Goal: Use online tool/utility

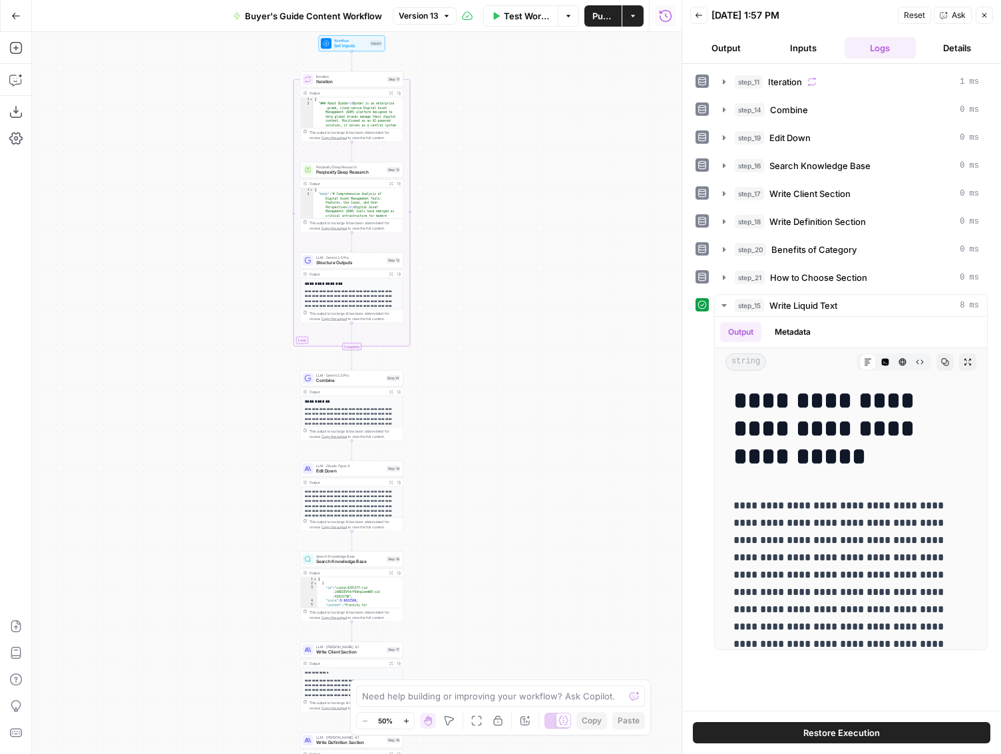
click at [951, 47] on button "Details" at bounding box center [957, 47] width 72 height 21
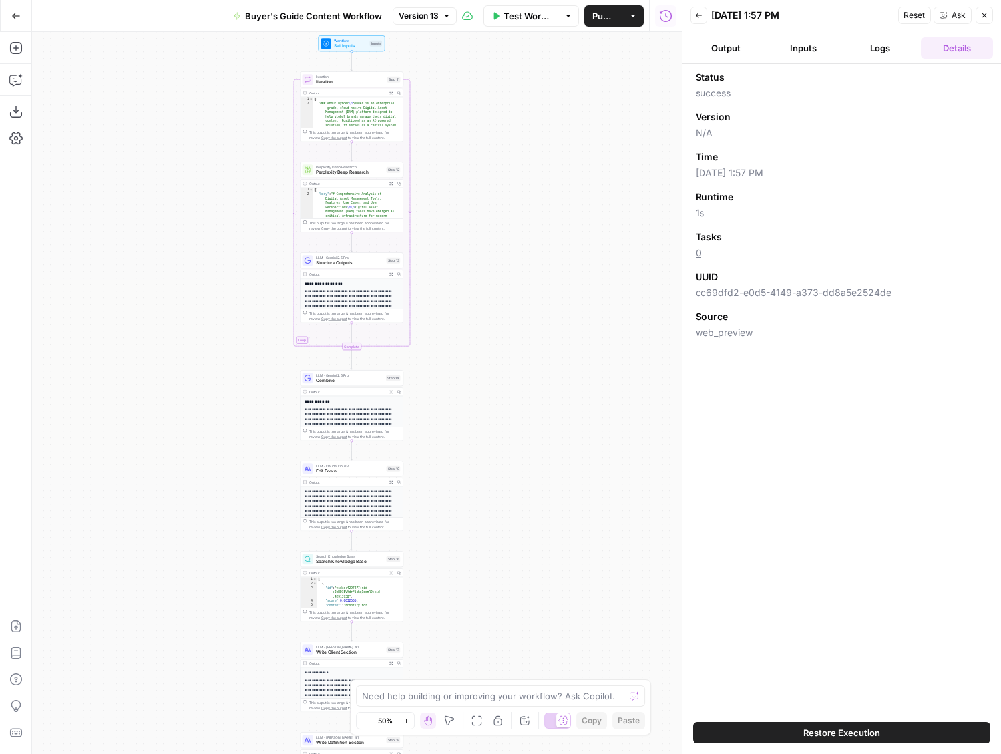
click at [818, 52] on button "Inputs" at bounding box center [803, 47] width 72 height 21
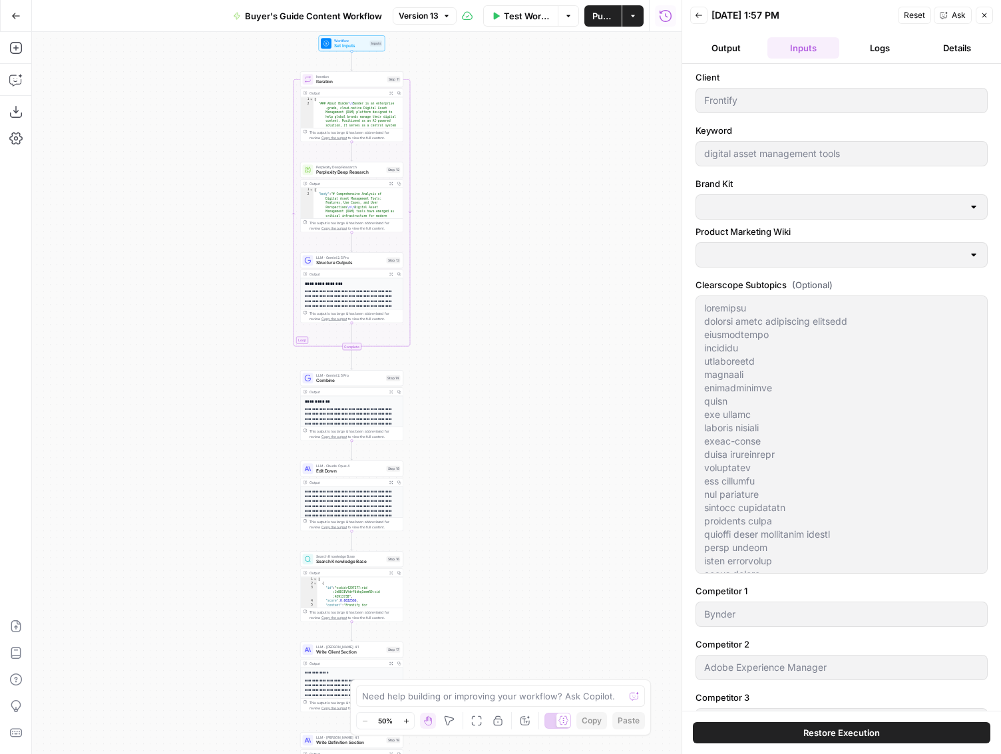
type input "Frontify Product Marketing"
type input "Frontify"
click at [745, 55] on button "Output" at bounding box center [726, 47] width 72 height 21
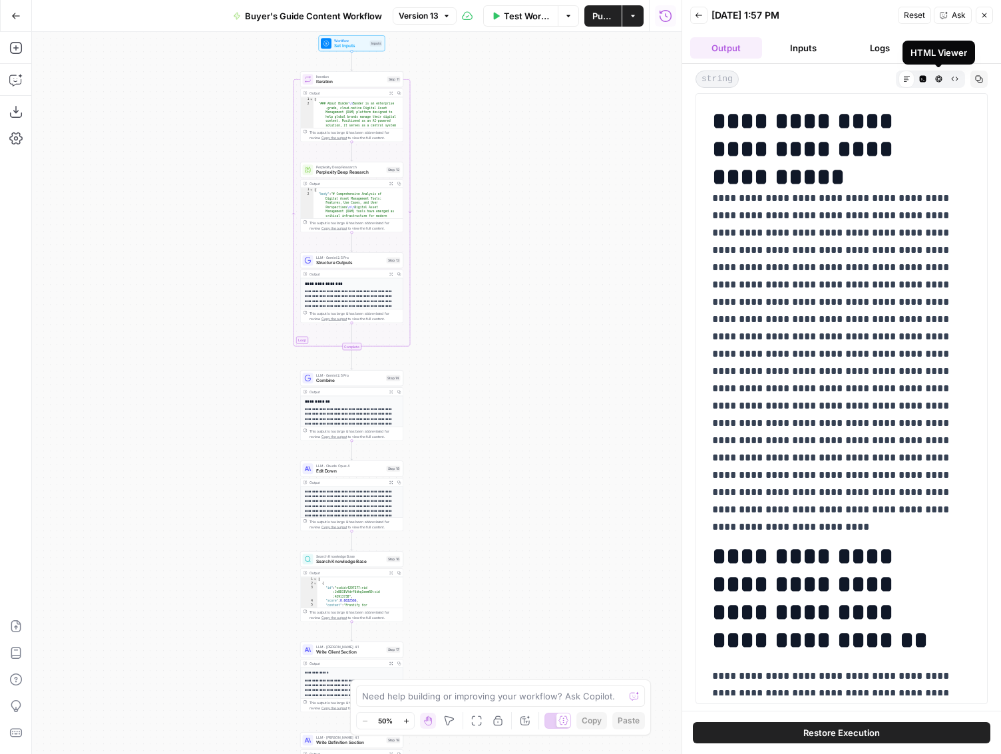
click at [938, 79] on icon "button" at bounding box center [938, 78] width 7 height 7
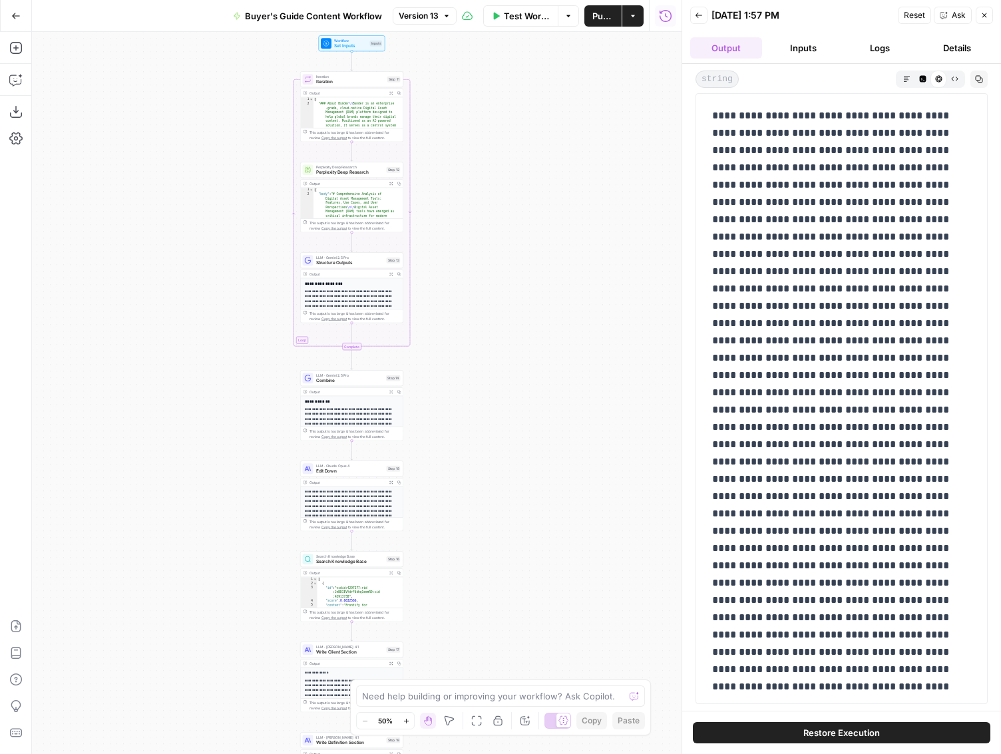
click at [911, 79] on button "Markdown" at bounding box center [906, 79] width 16 height 16
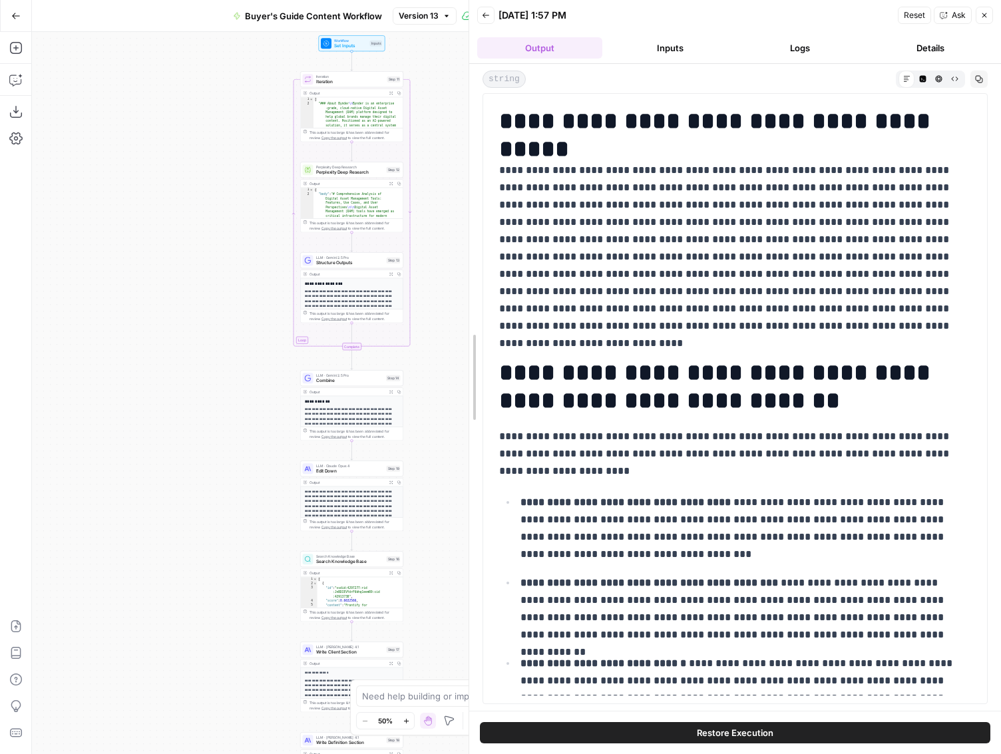
drag, startPoint x: 665, startPoint y: 234, endPoint x: 403, endPoint y: 227, distance: 261.6
click at [403, 227] on body "Growth Plays New Home Browse Your Data Usage Settings Recent Grids Conceptual O…" at bounding box center [500, 377] width 1001 height 754
click at [983, 15] on icon "button" at bounding box center [984, 15] width 5 height 5
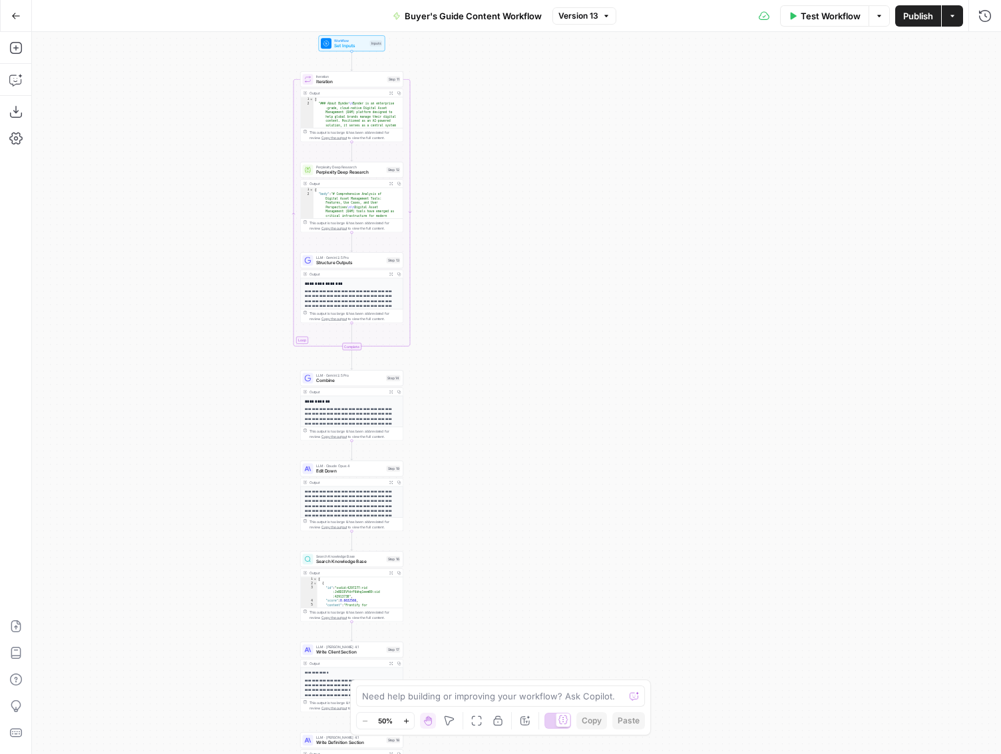
click at [405, 716] on button "Zoom In" at bounding box center [406, 721] width 16 height 16
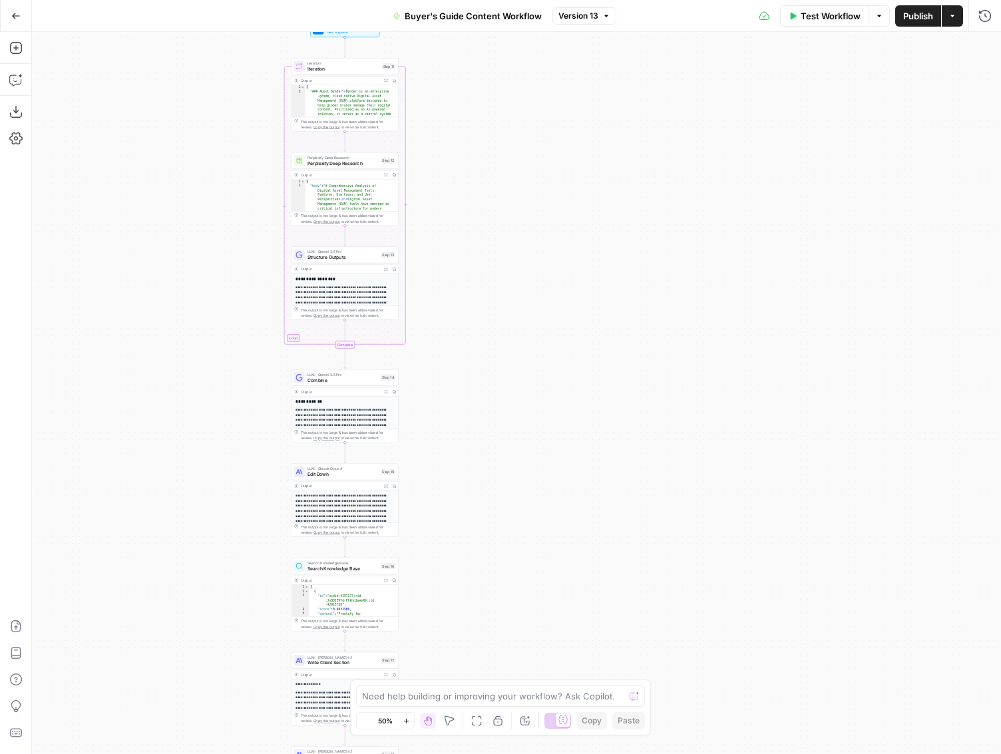
click at [405, 716] on button "Zoom In" at bounding box center [406, 721] width 16 height 16
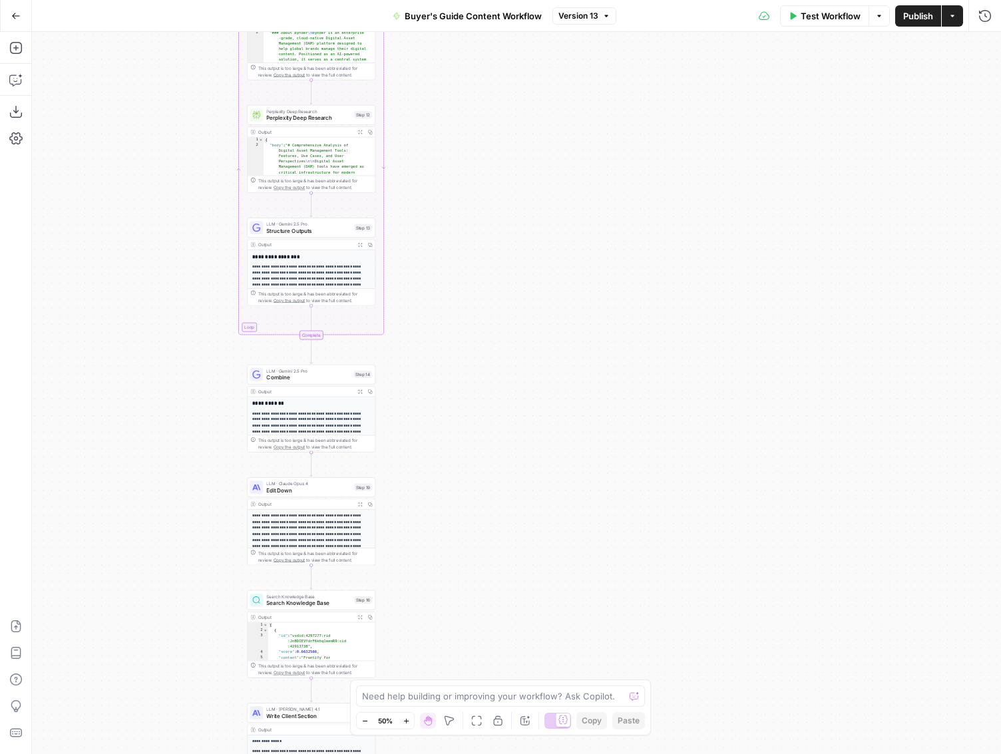
click at [405, 716] on button "Zoom In" at bounding box center [406, 721] width 16 height 16
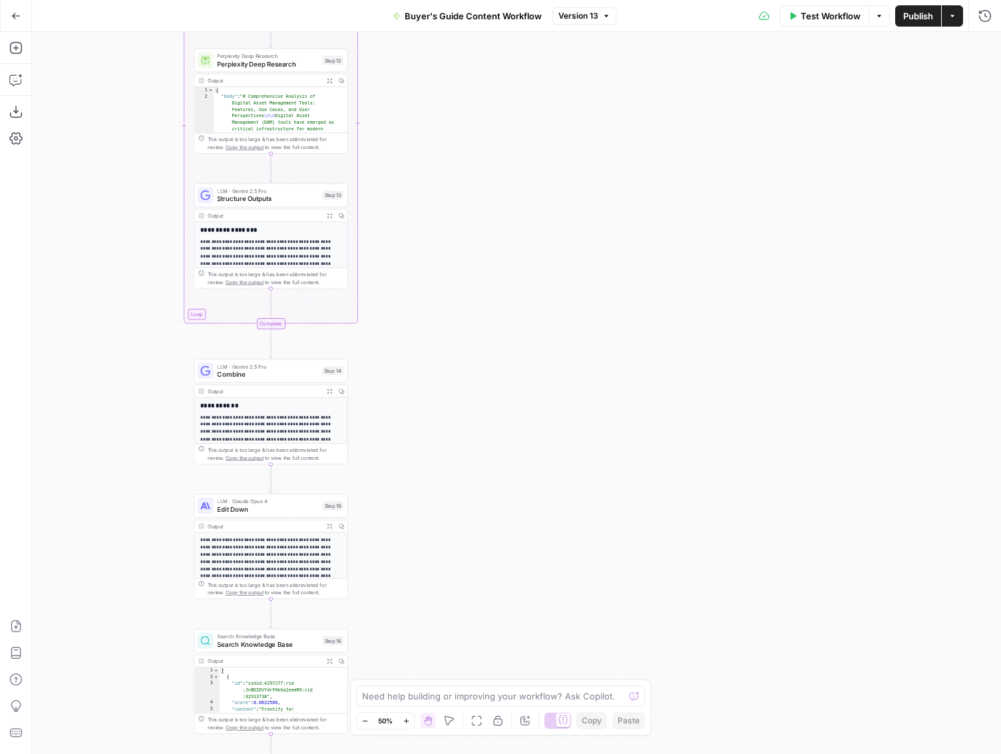
click at [405, 716] on button "Zoom In" at bounding box center [406, 721] width 16 height 16
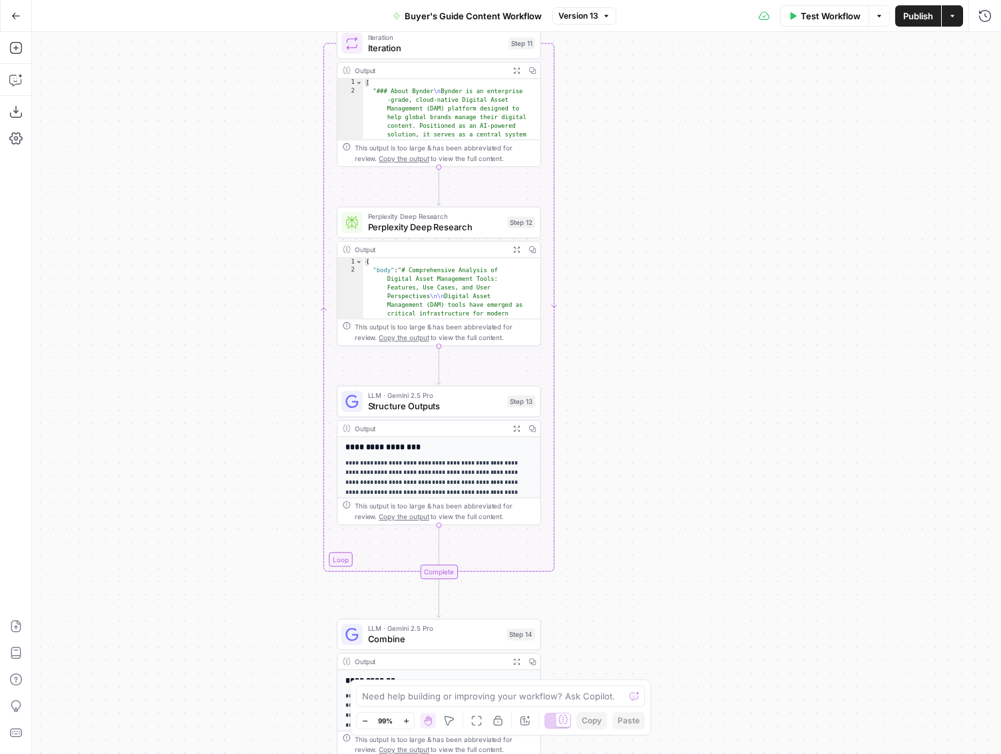
click at [596, 726] on body "Growth Plays New Home Browse Your Data Usage Settings Recent Grids Conceptual O…" at bounding box center [500, 377] width 1001 height 754
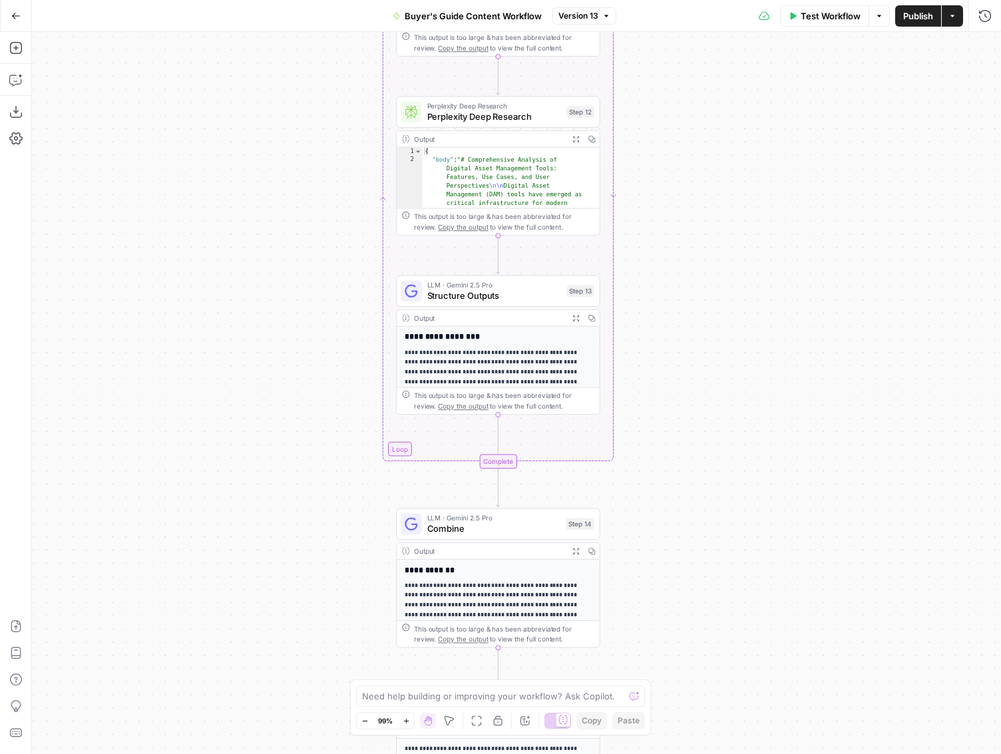
drag, startPoint x: 687, startPoint y: 430, endPoint x: 655, endPoint y: 562, distance: 135.7
click at [635, 649] on div "Workflow Set Inputs Inputs Loop Iteration Iteration Step 11 Output Expand Outpu…" at bounding box center [516, 393] width 969 height 722
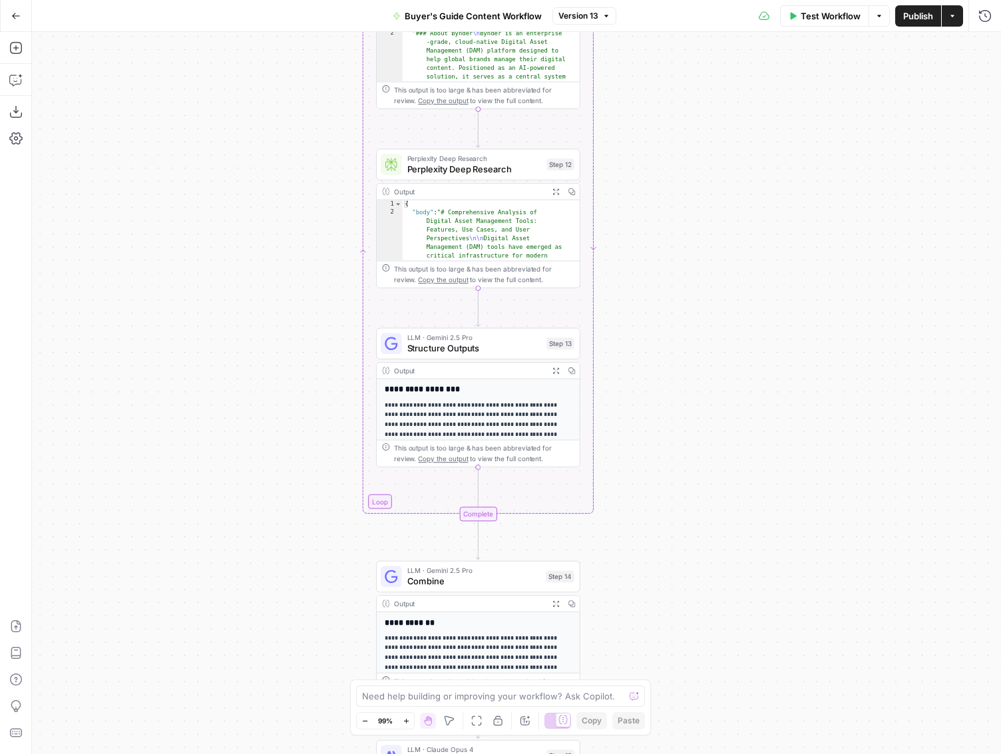
drag, startPoint x: 694, startPoint y: 275, endPoint x: 718, endPoint y: 507, distance: 232.8
click at [718, 507] on div "Workflow Set Inputs Inputs Loop Iteration Iteration Step 11 Output Expand Outpu…" at bounding box center [516, 393] width 969 height 722
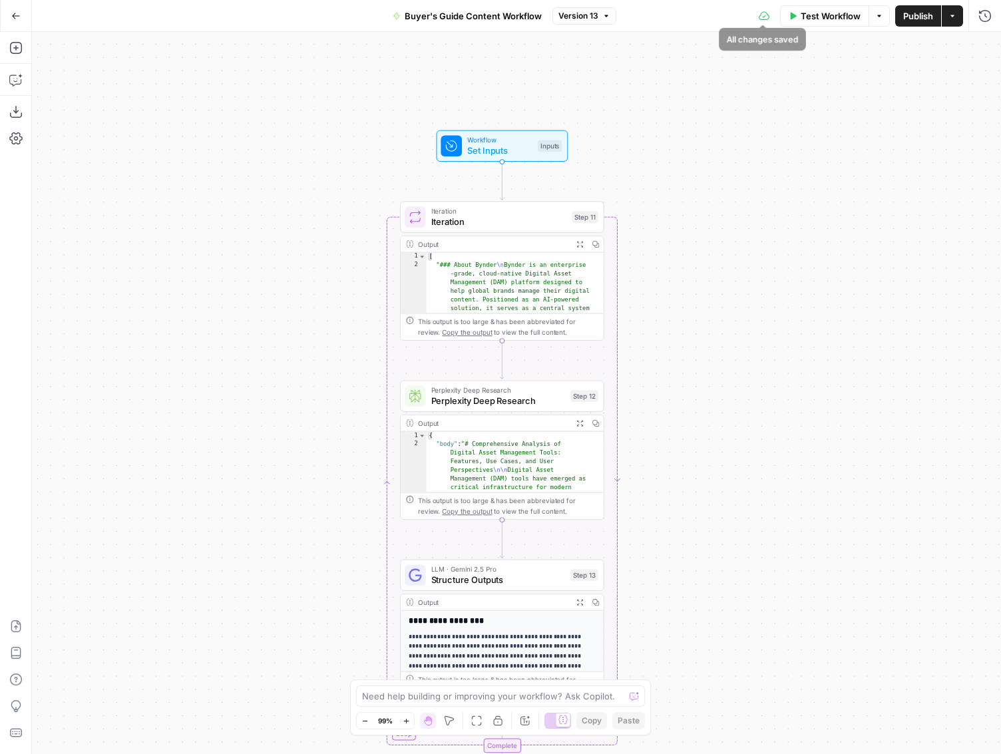
click at [760, 15] on icon at bounding box center [763, 16] width 11 height 11
click at [518, 134] on div "Workflow Set Inputs Inputs Test Step" at bounding box center [502, 145] width 132 height 31
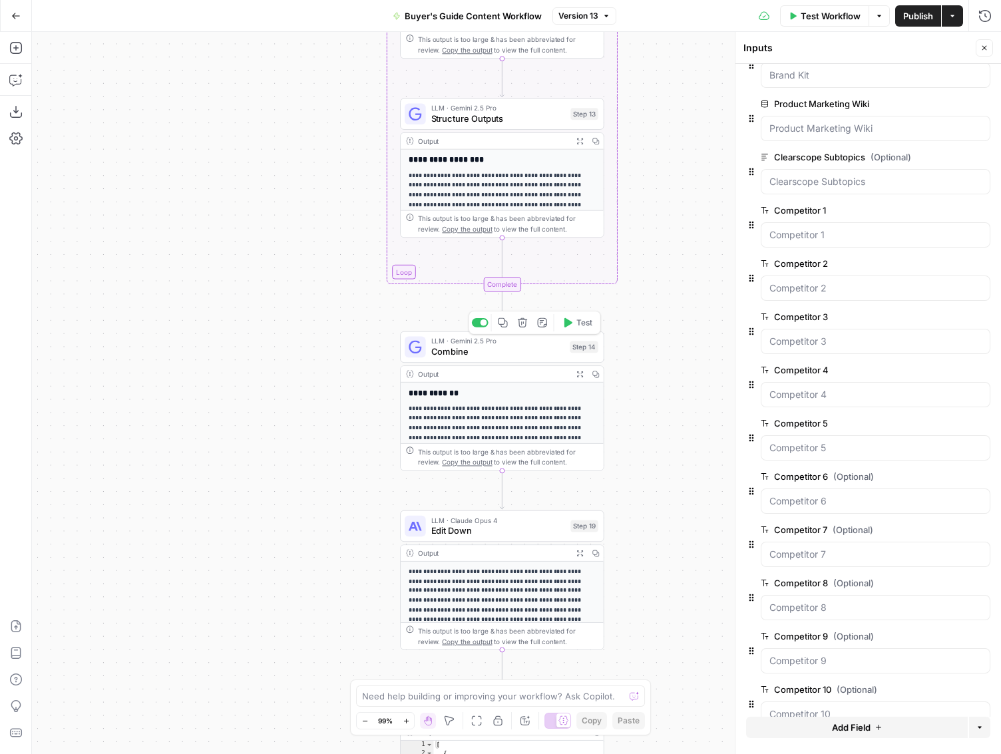
scroll to position [168, 0]
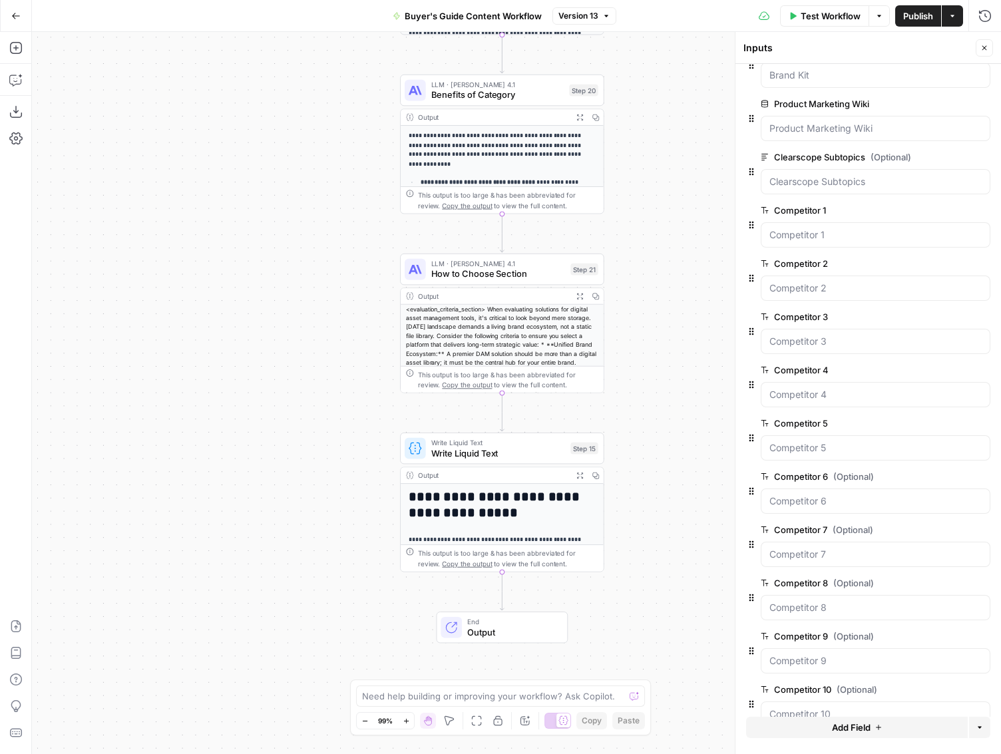
click at [582, 472] on icon "button" at bounding box center [579, 475] width 7 height 7
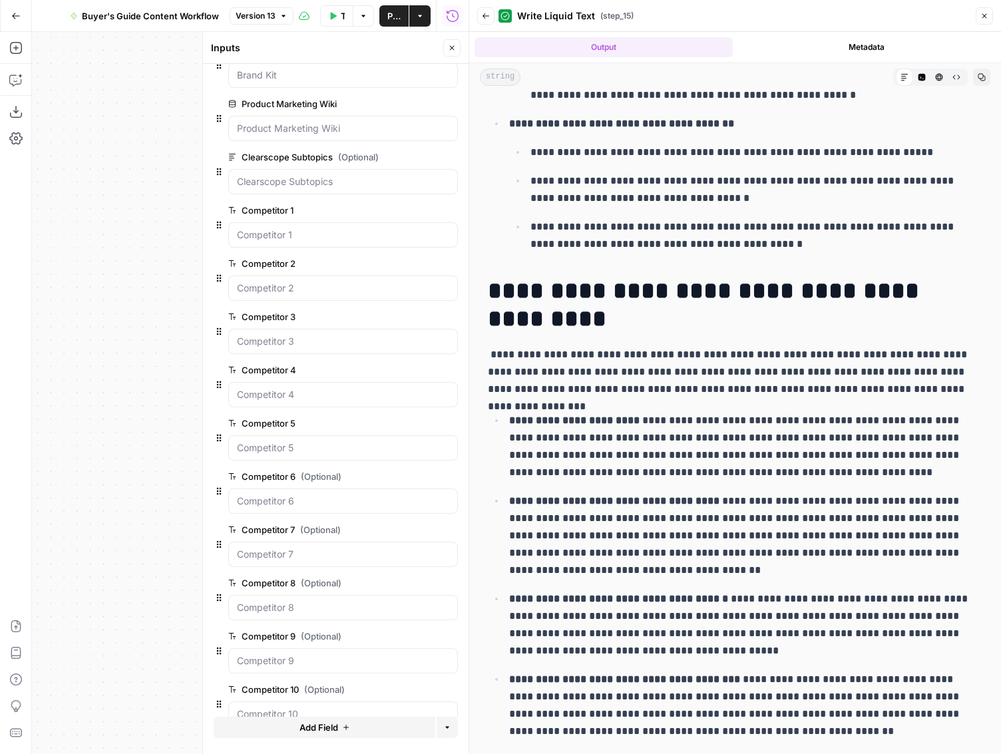
scroll to position [12063, 0]
